Goal: Task Accomplishment & Management: Complete application form

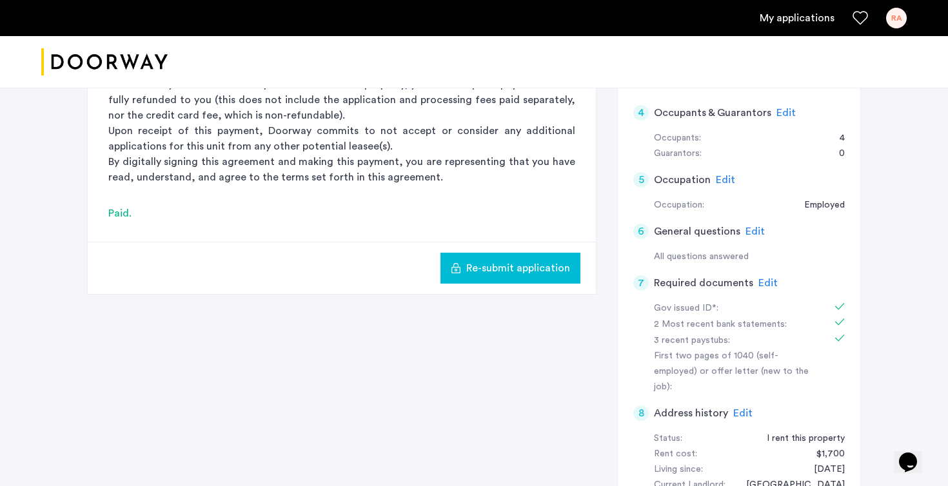
scroll to position [388, 0]
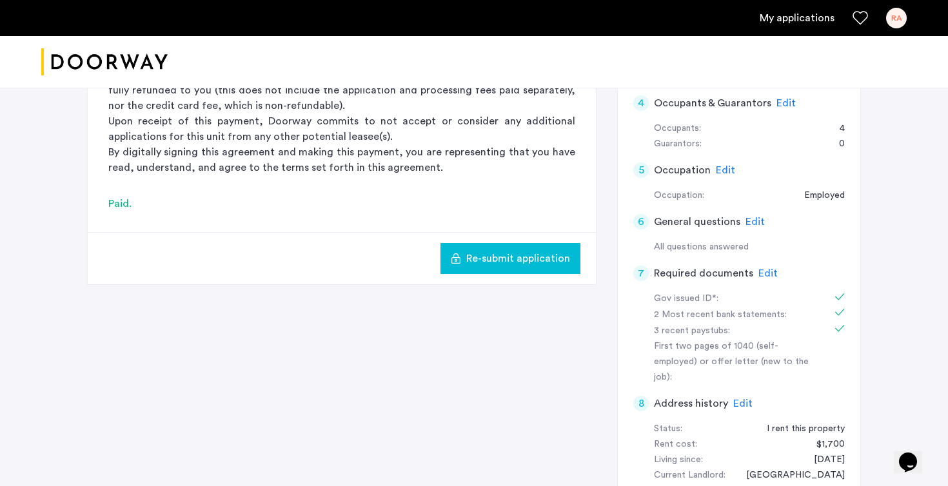
click at [769, 273] on span "Edit" at bounding box center [767, 273] width 19 height 10
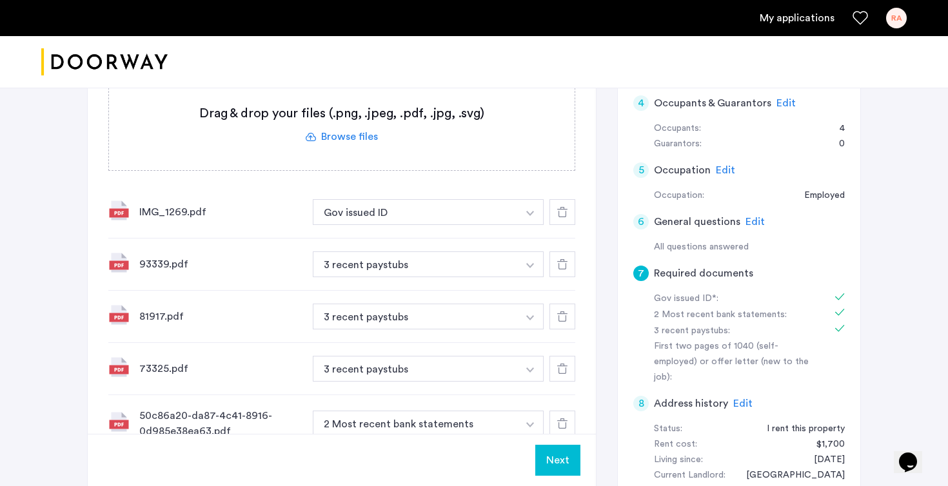
click at [564, 222] on div at bounding box center [562, 212] width 26 height 26
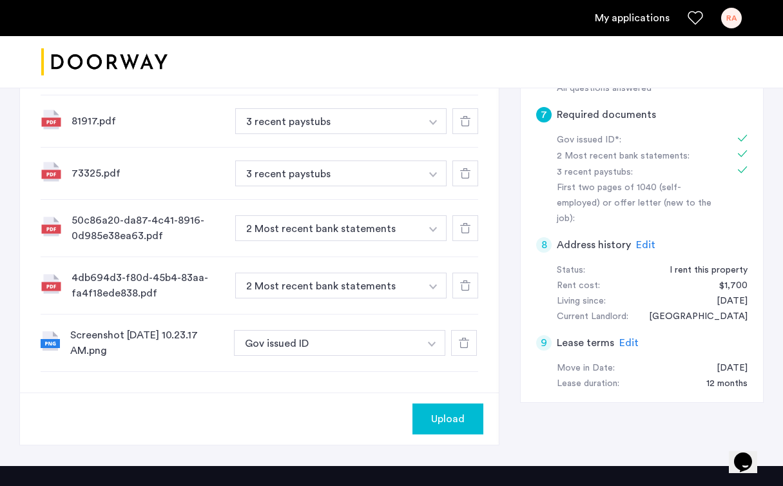
scroll to position [629, 0]
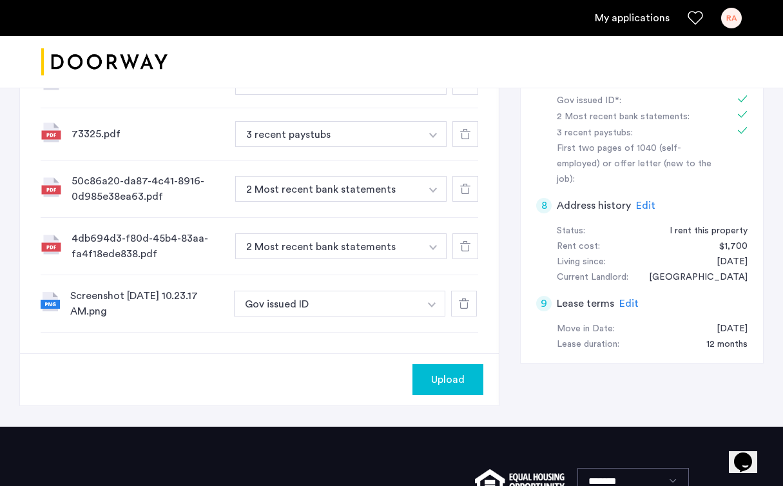
click at [475, 364] on button "Upload" at bounding box center [448, 379] width 71 height 31
